Goal: Information Seeking & Learning: Learn about a topic

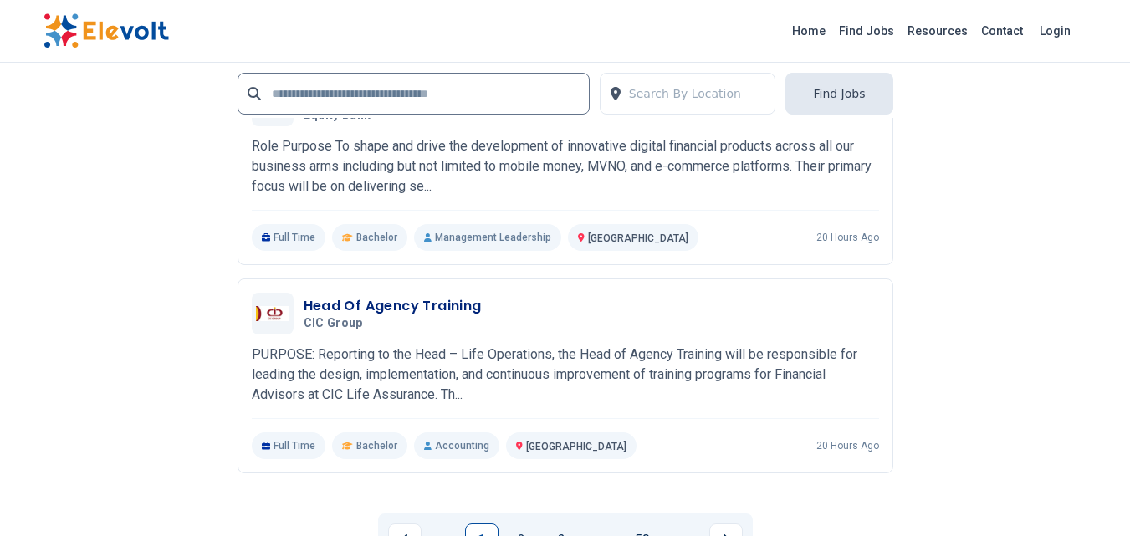
scroll to position [4037, 0]
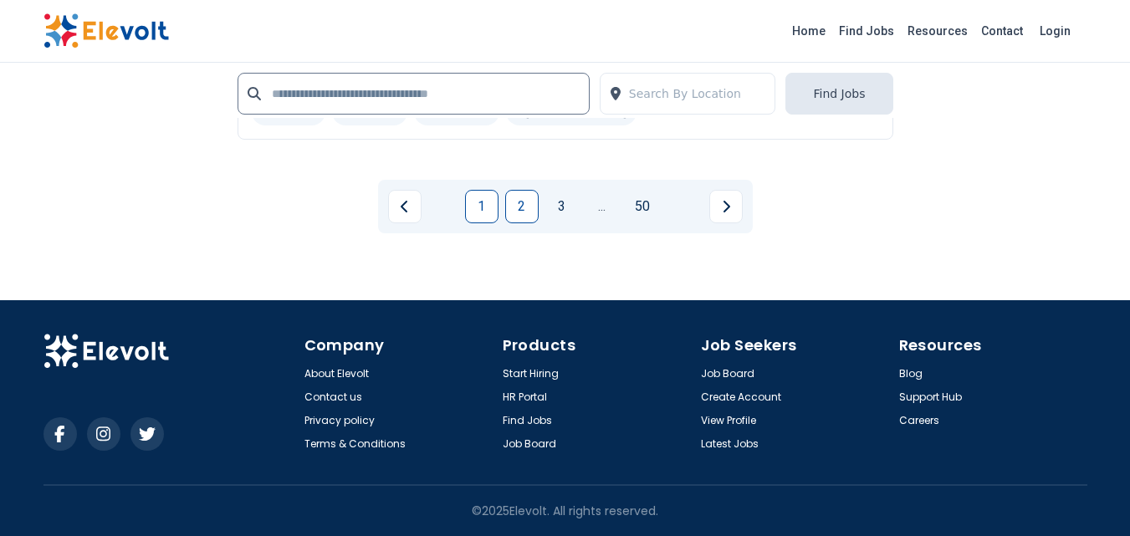
click at [513, 207] on link "2" at bounding box center [521, 206] width 33 height 33
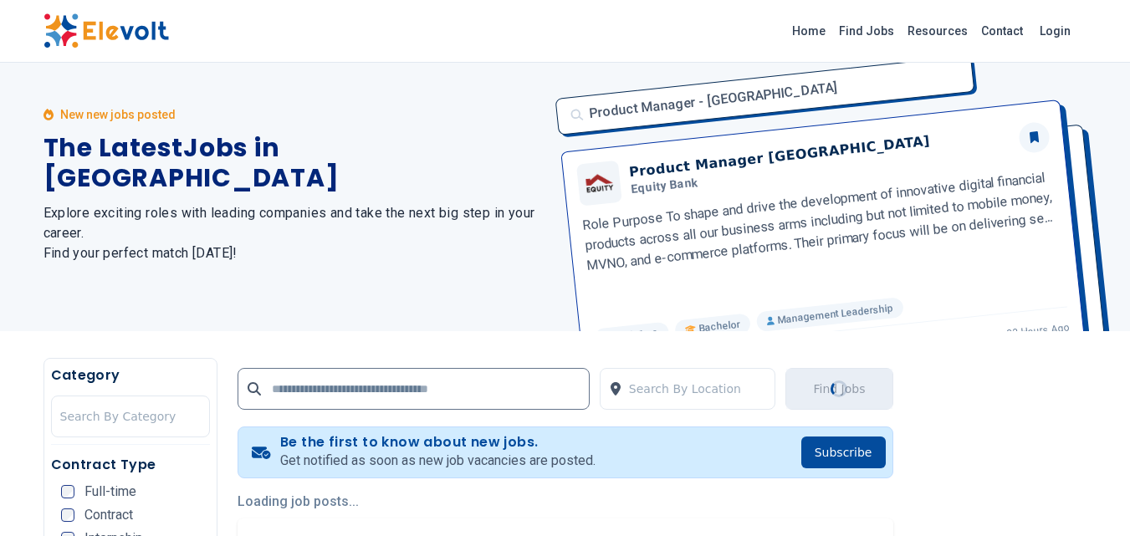
scroll to position [0, 0]
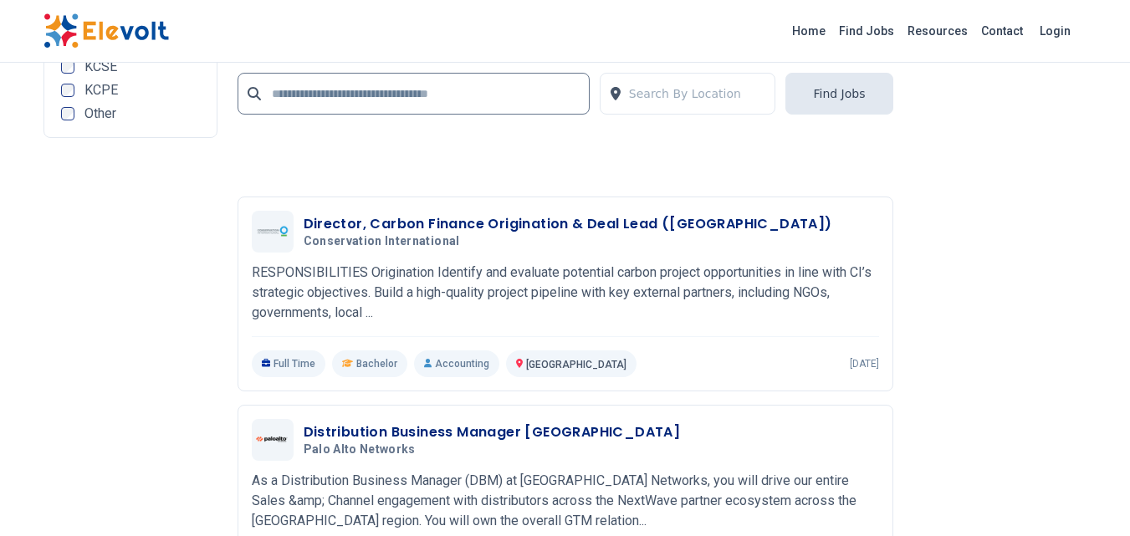
scroll to position [3811, 0]
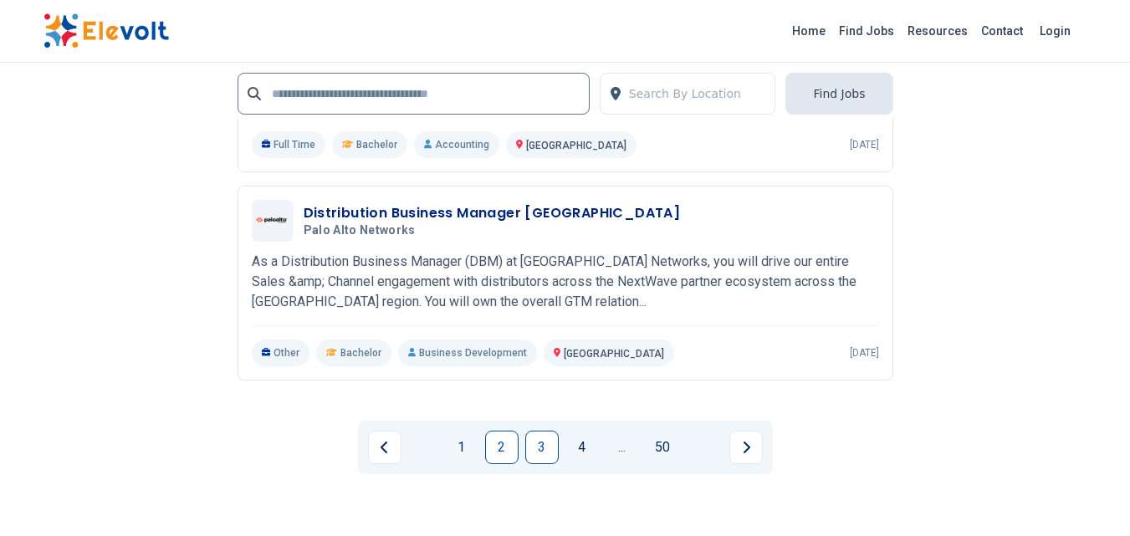
click at [545, 432] on link "3" at bounding box center [541, 447] width 33 height 33
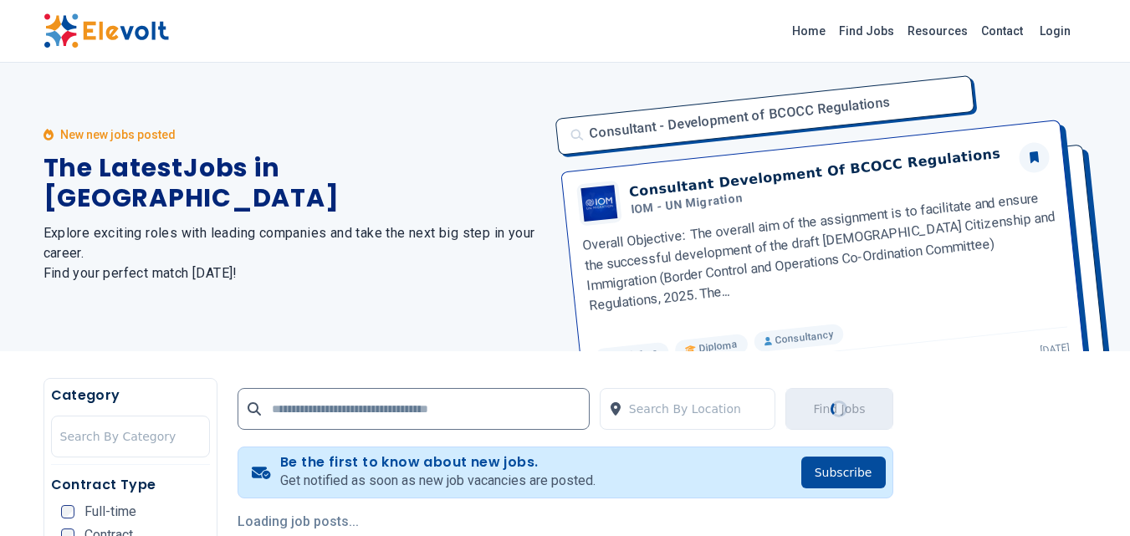
scroll to position [0, 0]
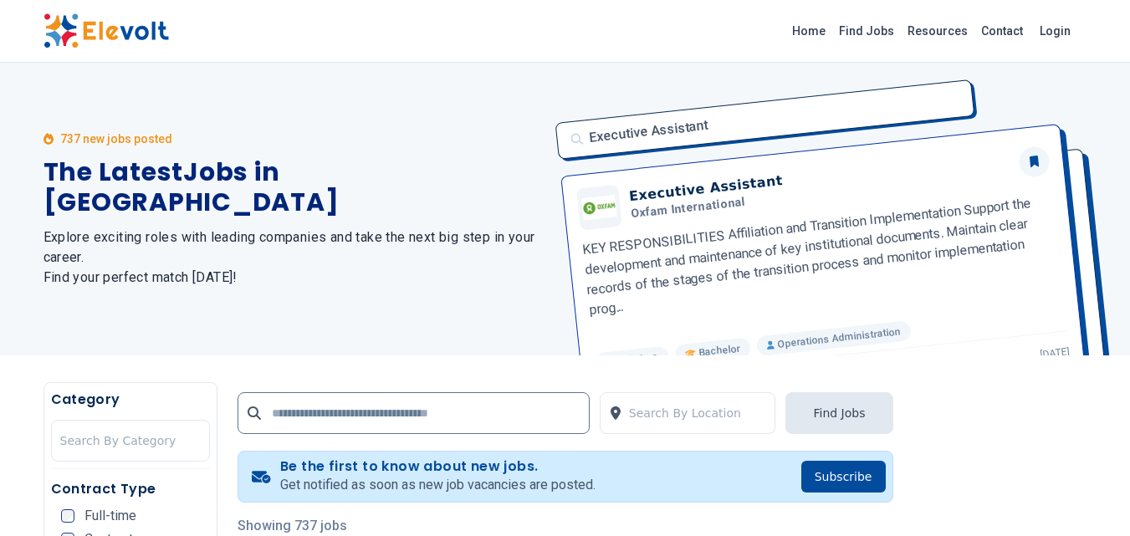
click at [830, 278] on div "Executive Assistant Executive Assistant Oxfam International KEY RESPONSIBILITIE…" at bounding box center [817, 209] width 542 height 293
click at [673, 195] on div "Executive Assistant Executive Assistant Oxfam International KEY RESPONSIBILITIE…" at bounding box center [817, 209] width 542 height 293
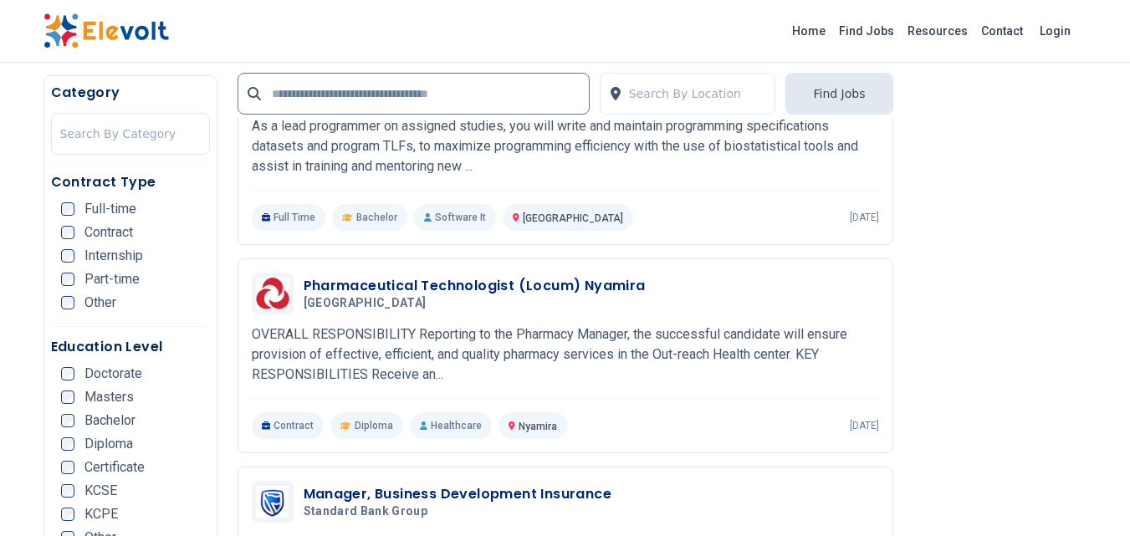
scroll to position [2976, 0]
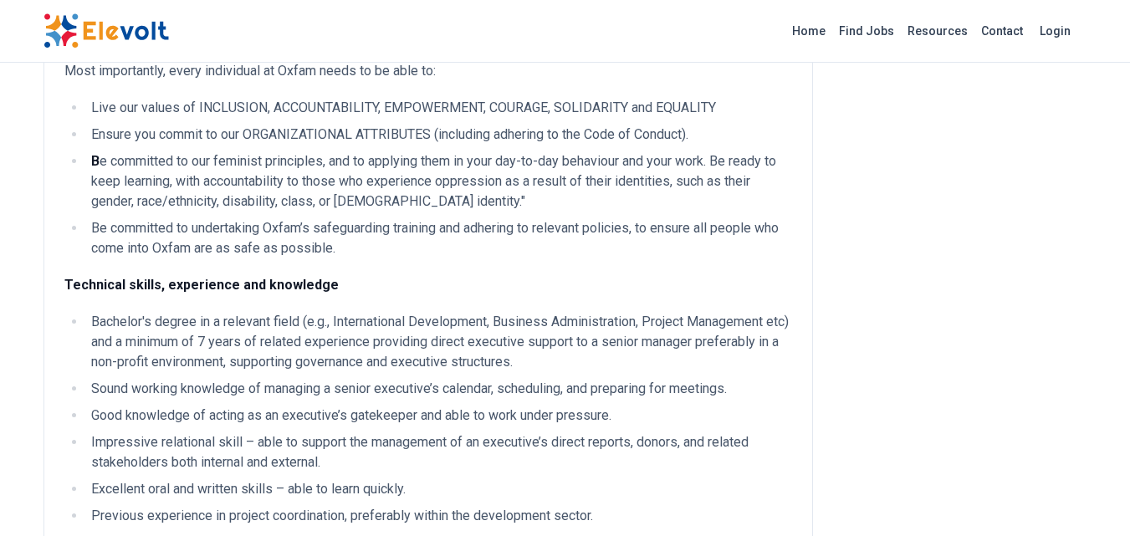
scroll to position [1171, 0]
